Goal: Task Accomplishment & Management: Manage account settings

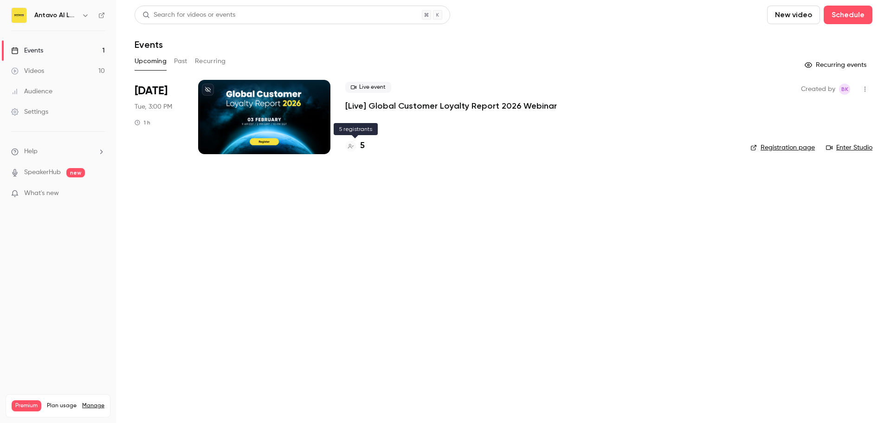
click at [359, 143] on div "5" at bounding box center [354, 146] width 19 height 13
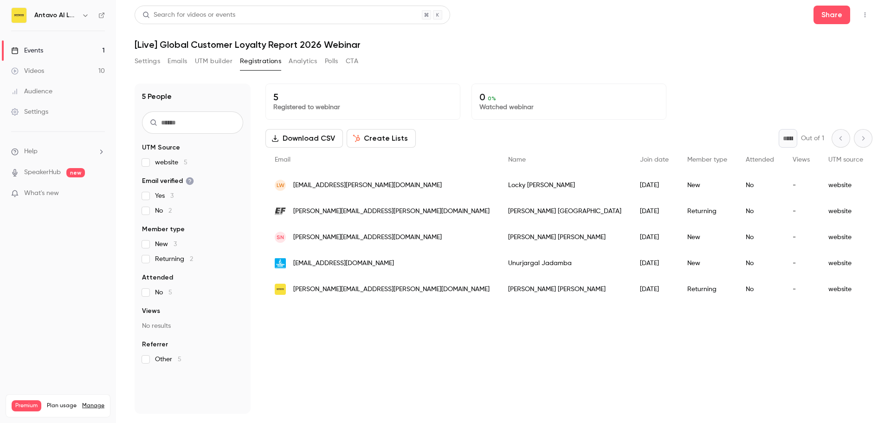
click at [35, 49] on div "Events" at bounding box center [27, 50] width 32 height 9
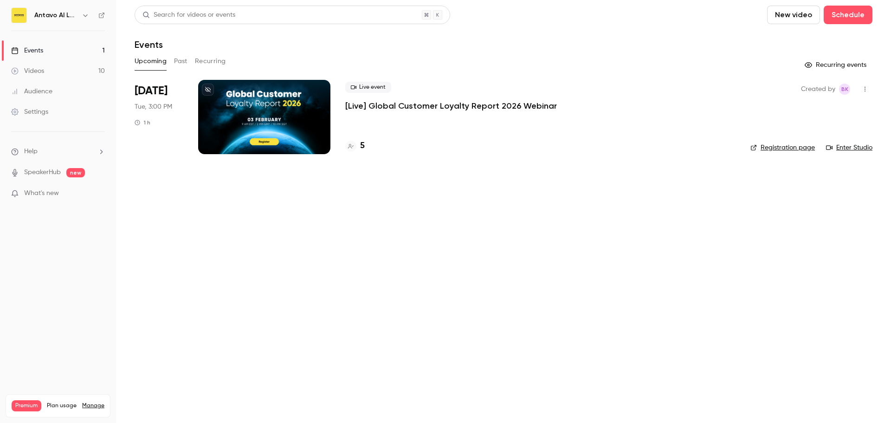
click at [248, 109] on div at bounding box center [264, 117] width 132 height 74
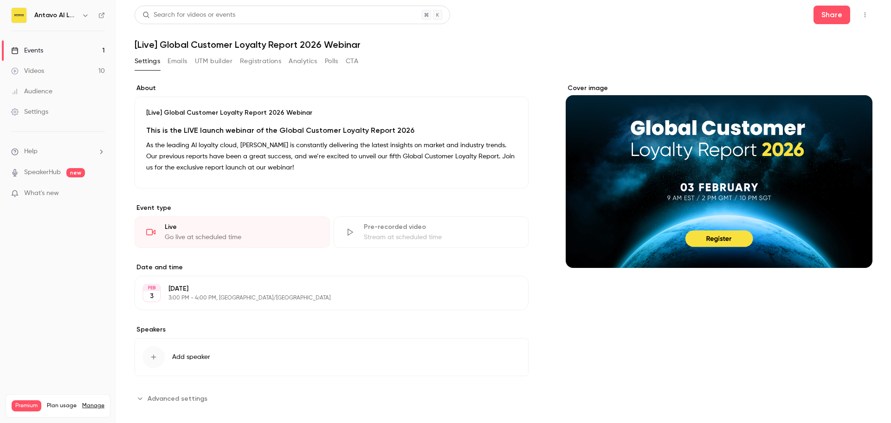
click at [850, 251] on icon "Cover image" at bounding box center [855, 250] width 10 height 7
click at [850, 249] on icon "Cover image" at bounding box center [855, 250] width 10 height 7
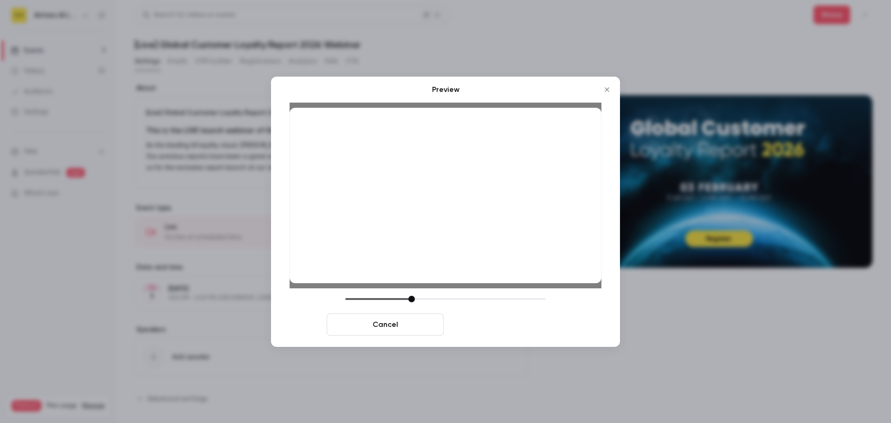
click at [489, 328] on button "Save cover" at bounding box center [505, 324] width 117 height 22
